Goal: Task Accomplishment & Management: Manage account settings

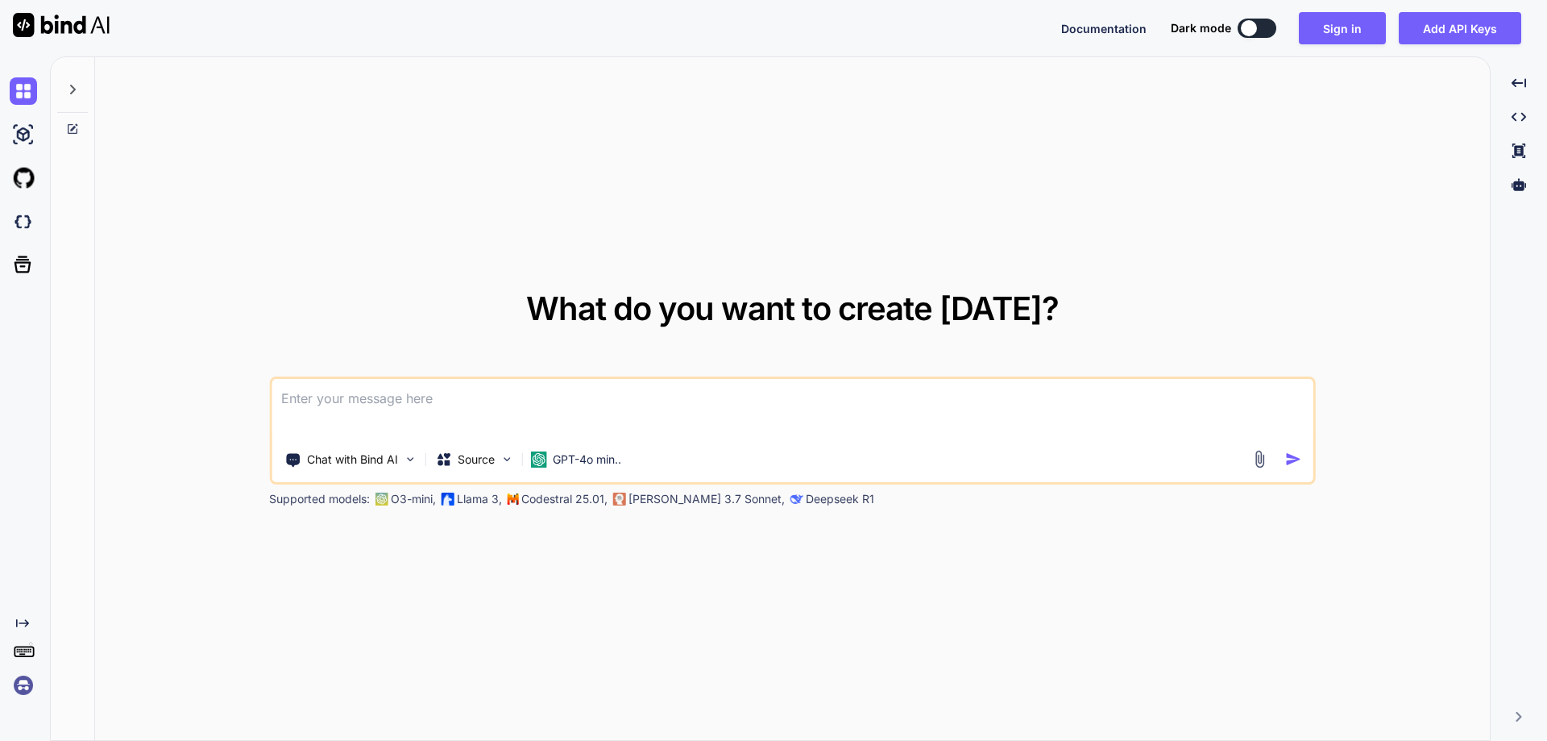
click at [23, 674] on img at bounding box center [23, 684] width 27 height 27
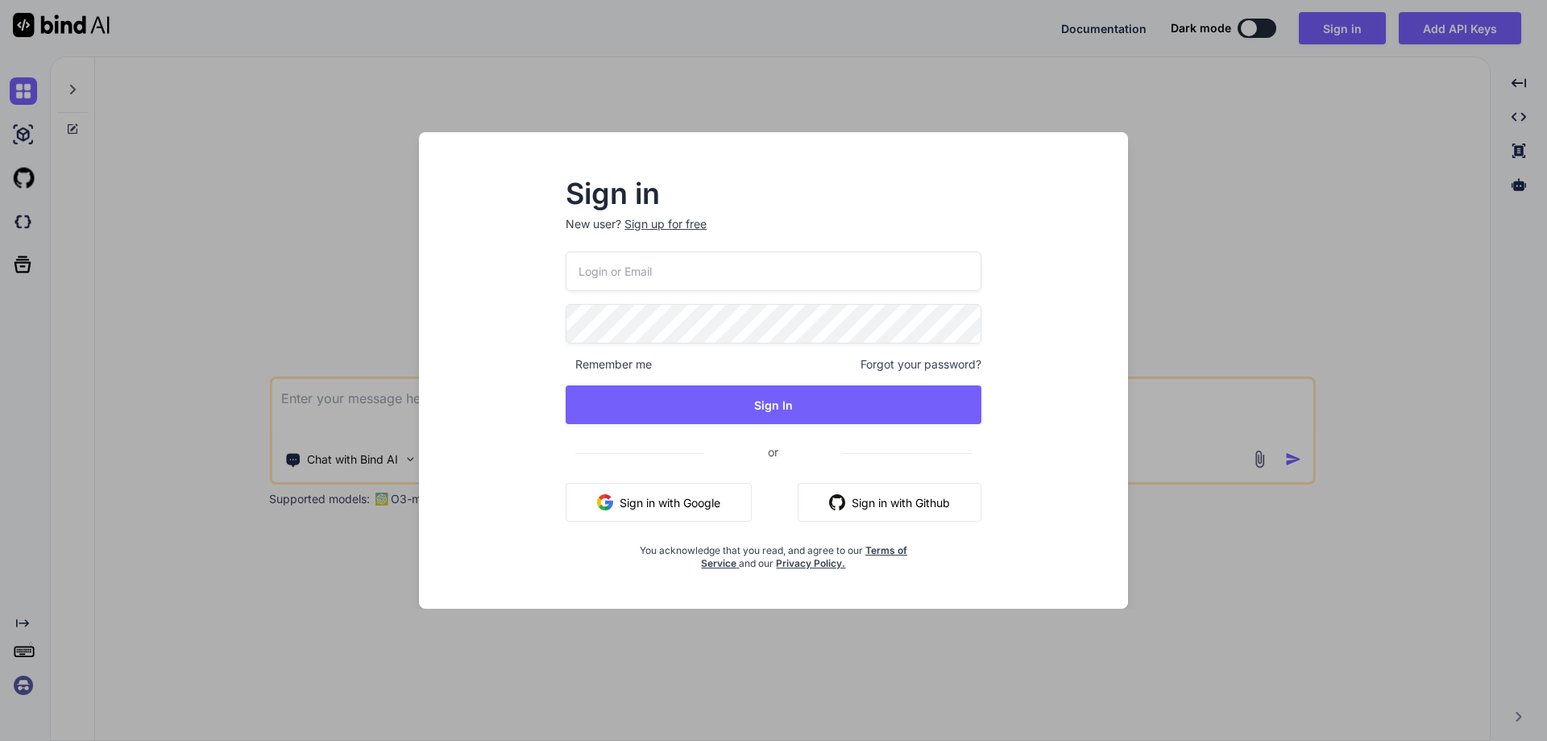
click at [610, 255] on input "email" at bounding box center [774, 270] width 416 height 39
paste input "[EMAIL_ADDRESS][DOMAIN_NAME]"
type input "[EMAIL_ADDRESS][DOMAIN_NAME]"
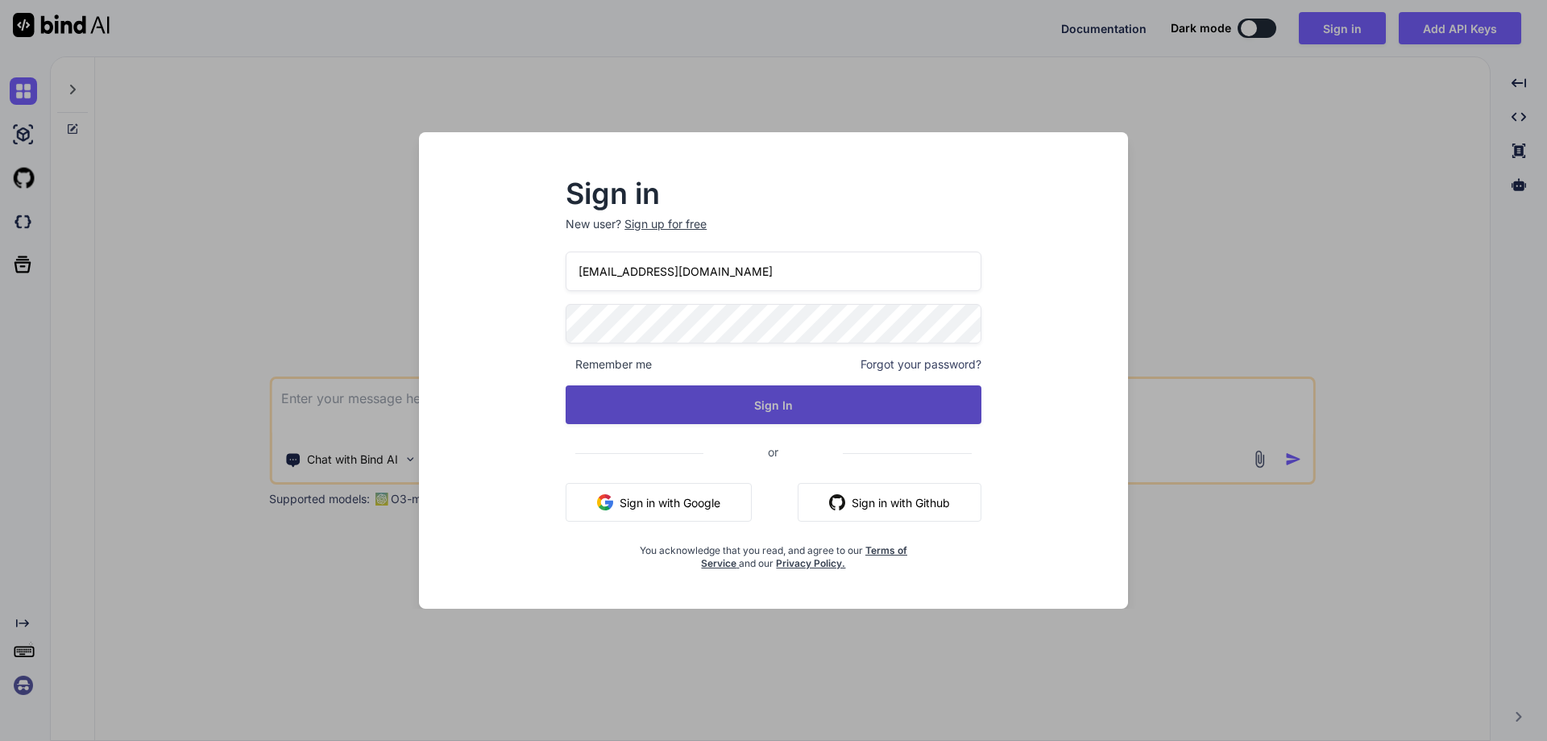
click at [795, 402] on button "Sign In" at bounding box center [774, 404] width 416 height 39
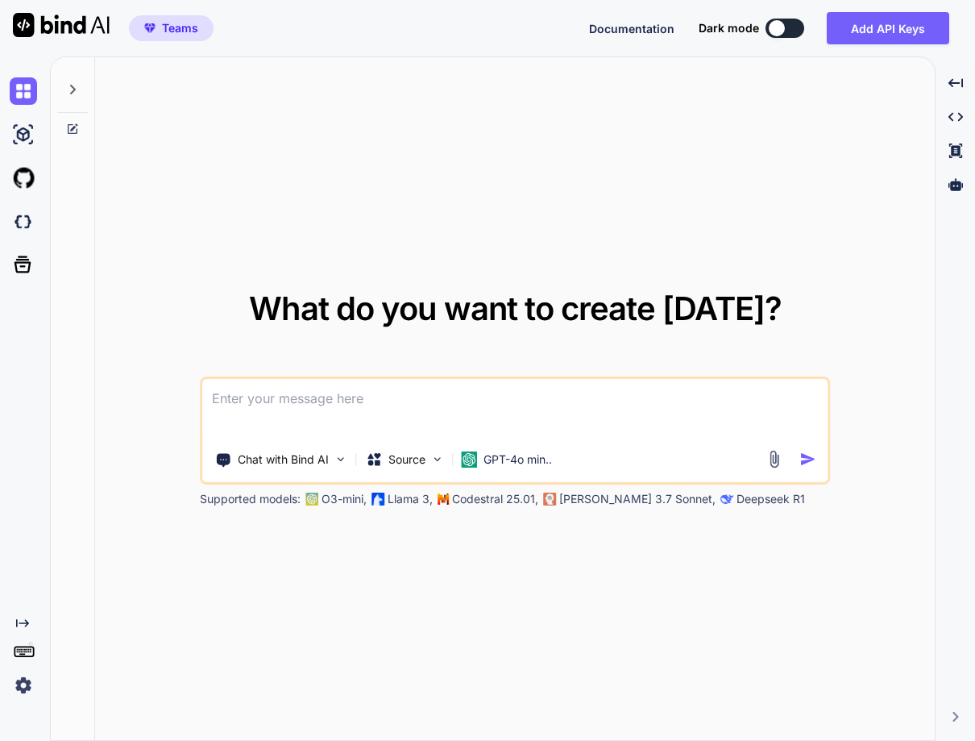
type textarea "x"
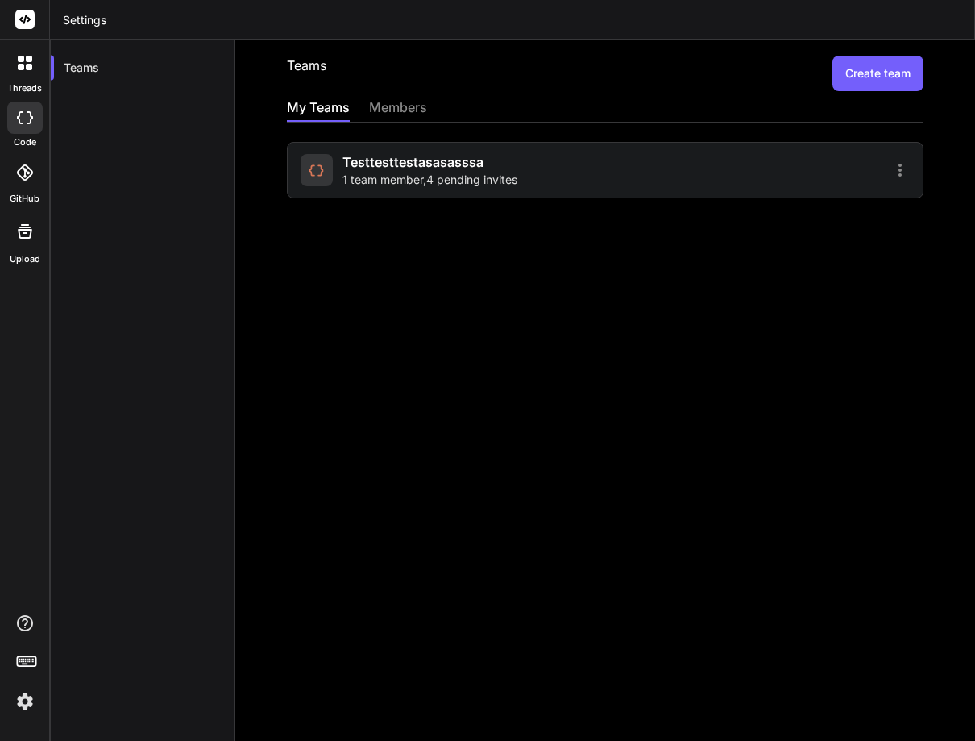
click at [517, 180] on span "1 team member , 4 pending invites" at bounding box center [429, 180] width 175 height 16
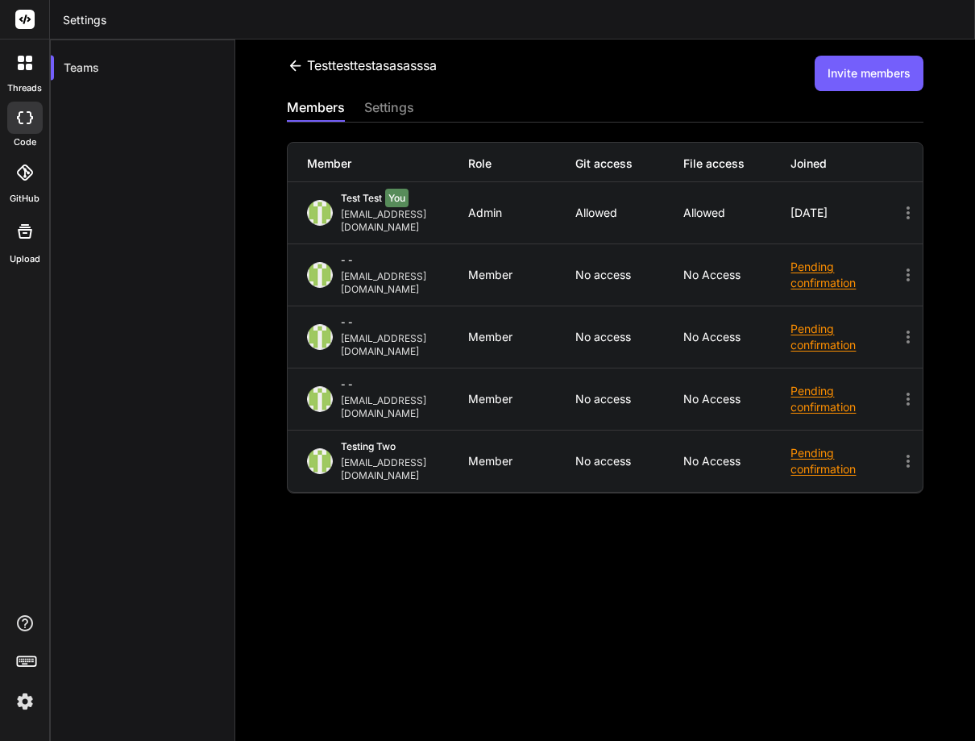
click at [847, 70] on button "Invite members" at bounding box center [869, 73] width 109 height 35
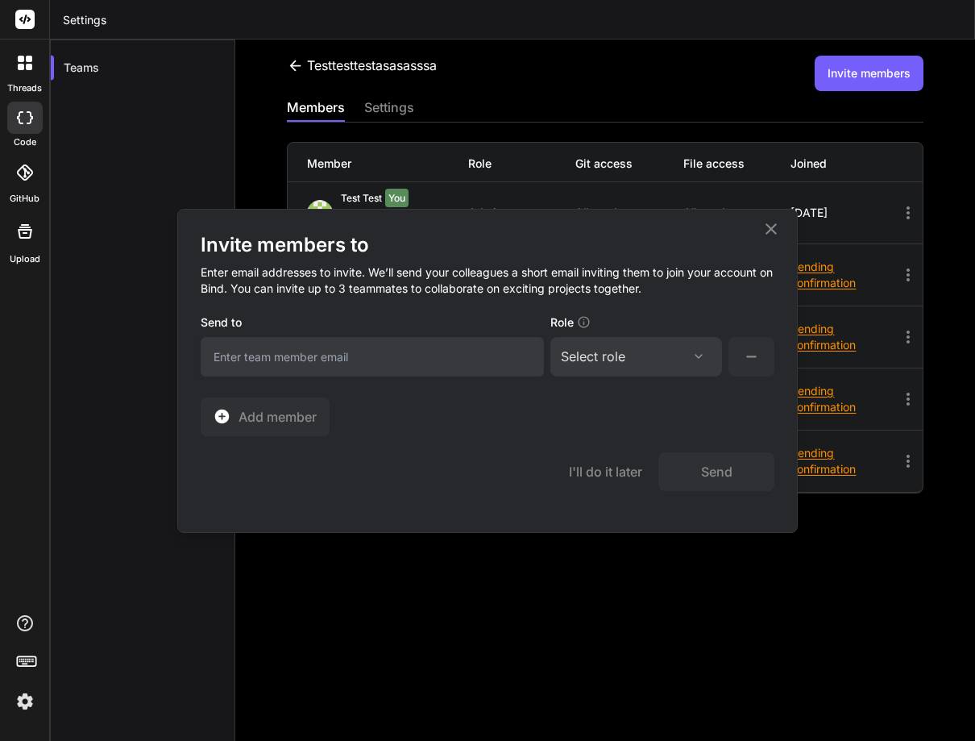
click at [252, 366] on input "email" at bounding box center [372, 356] width 343 height 39
type input "[EMAIL_ADDRESS][DOMAIN_NAME]"
click at [585, 362] on div "Select role" at bounding box center [593, 356] width 64 height 19
click at [591, 464] on div "Collaborator" at bounding box center [614, 463] width 64 height 16
click at [705, 484] on button "Send" at bounding box center [716, 471] width 116 height 39
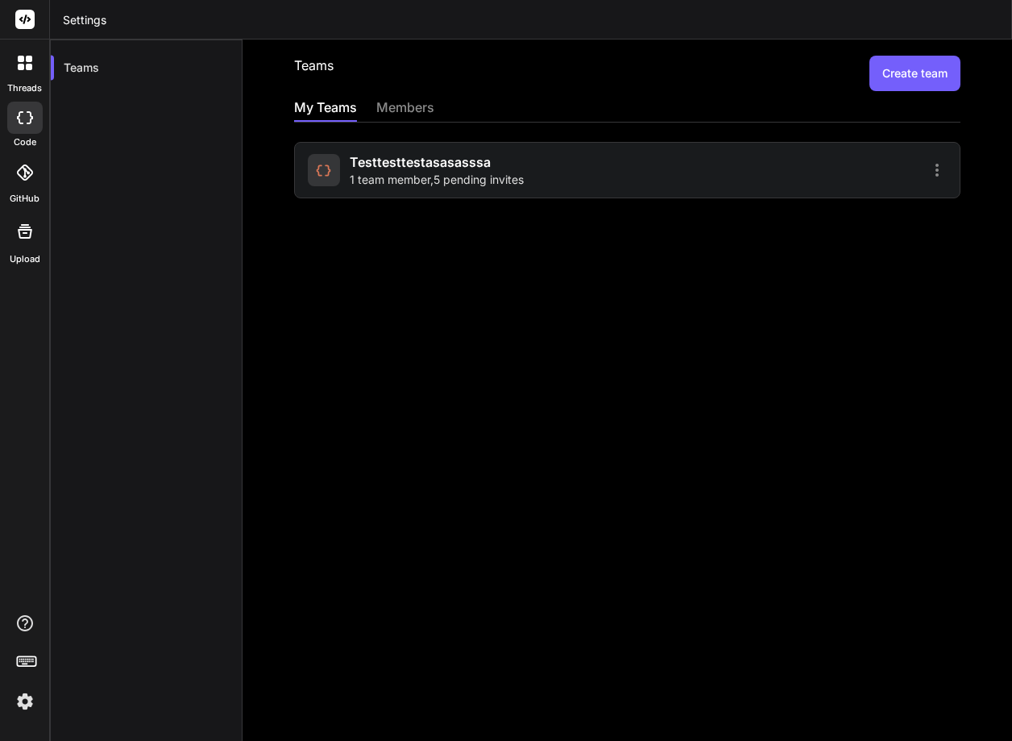
click at [422, 552] on div "Teams Create team My Teams members testtesttestasasasssa 1 team member , 5 pend…" at bounding box center [628, 389] width 770 height 701
click at [23, 708] on img at bounding box center [24, 700] width 27 height 27
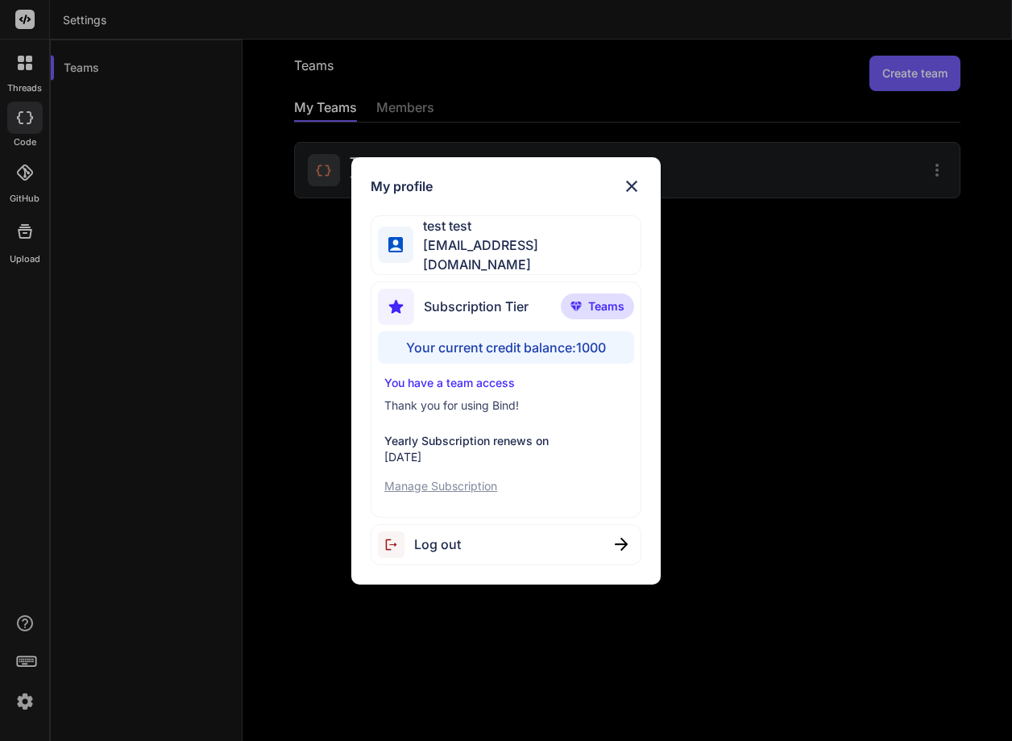
click at [450, 535] on span "Log out" at bounding box center [437, 543] width 47 height 19
